Goal: Check status: Check status

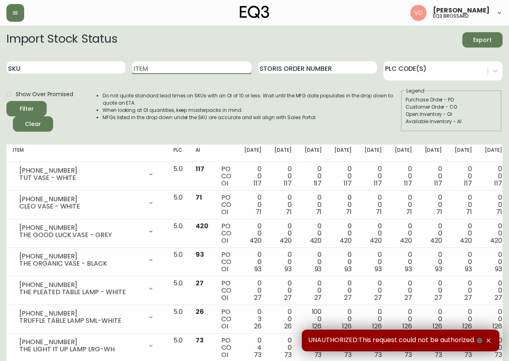
click at [165, 66] on input "Item" at bounding box center [191, 67] width 119 height 13
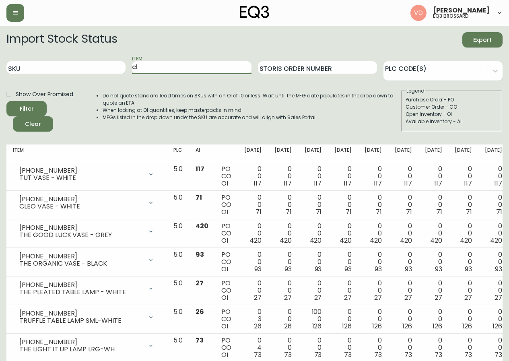
type input "c"
click at [67, 62] on input "SKU" at bounding box center [65, 67] width 119 height 13
paste input "[PHONE_NUMBER]"
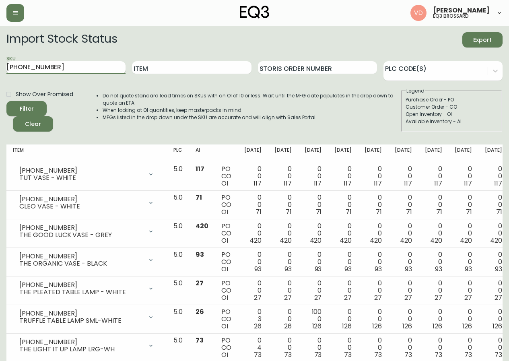
type input "[PHONE_NUMBER]"
click at [6, 101] on button "Filter" at bounding box center [26, 108] width 40 height 15
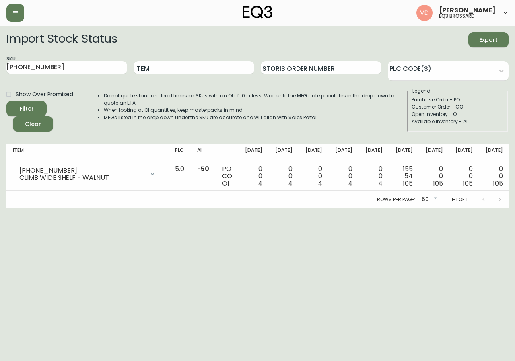
click at [362, 208] on html "[PERSON_NAME] eq3 [PERSON_NAME] Import Stock Status Export SKU [PHONE_NUMBER] I…" at bounding box center [257, 104] width 515 height 208
